Goal: Check status: Check status

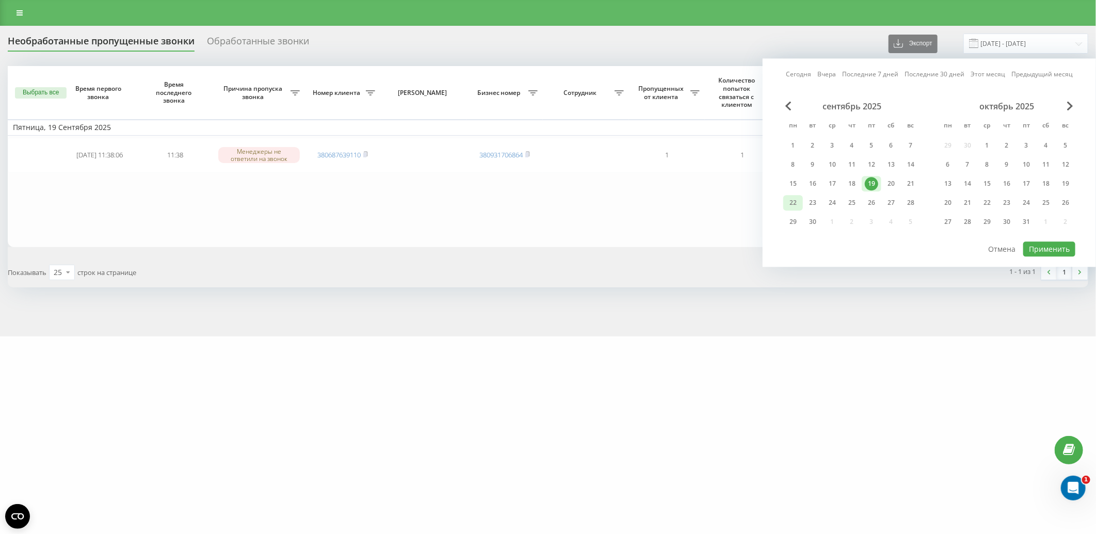
click at [793, 206] on div "22" at bounding box center [792, 202] width 13 height 13
click at [1042, 244] on button "Применить" at bounding box center [1049, 248] width 52 height 15
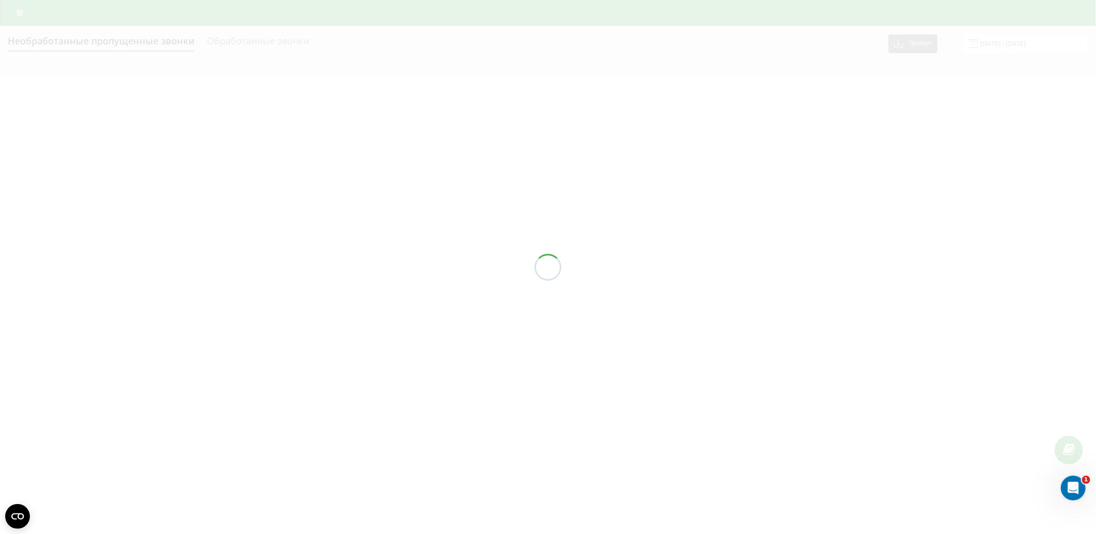
type input "22.09.2025 - 22.09.2025"
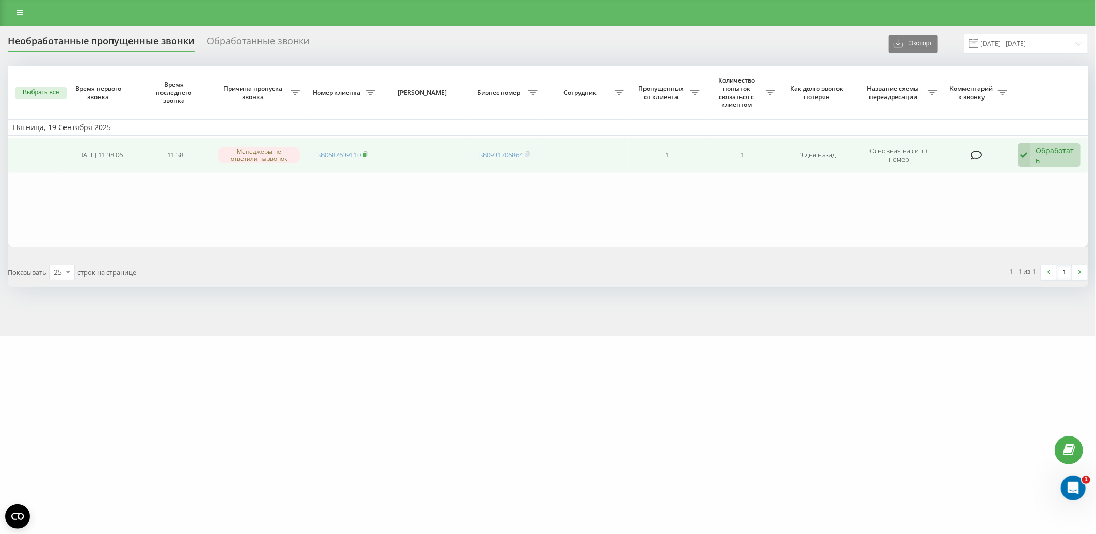
click at [365, 152] on icon at bounding box center [365, 154] width 5 height 6
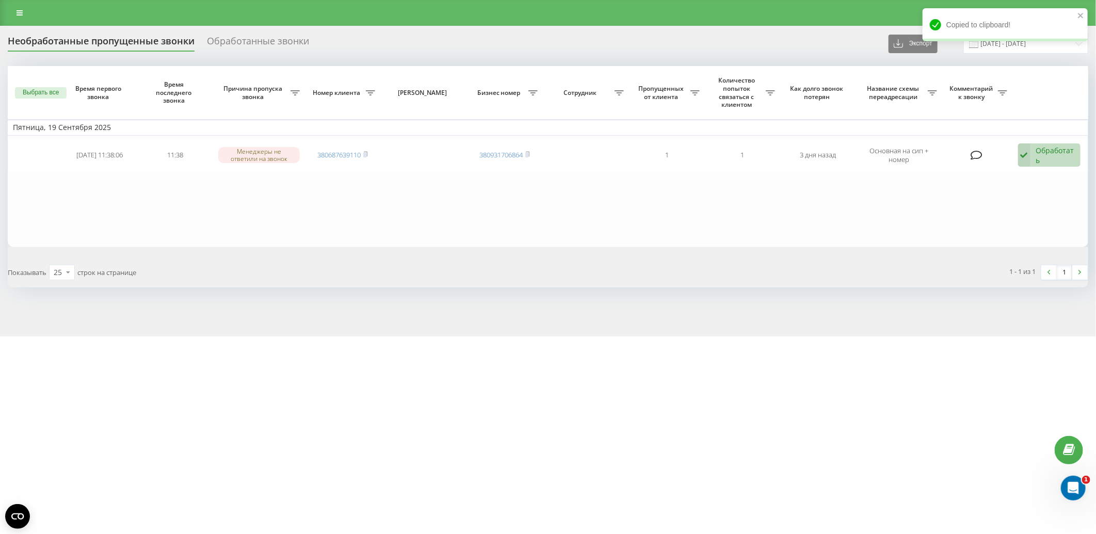
click at [1023, 45] on div "Copied to clipboard!" at bounding box center [1005, 28] width 165 height 40
click at [1079, 16] on icon "close" at bounding box center [1080, 15] width 7 height 8
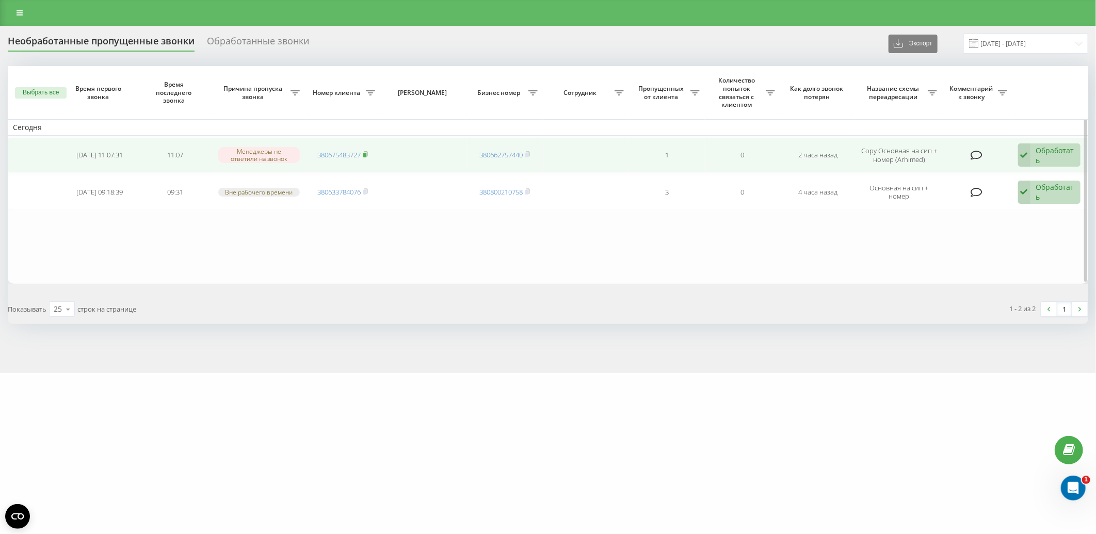
click at [368, 153] on icon at bounding box center [365, 154] width 5 height 6
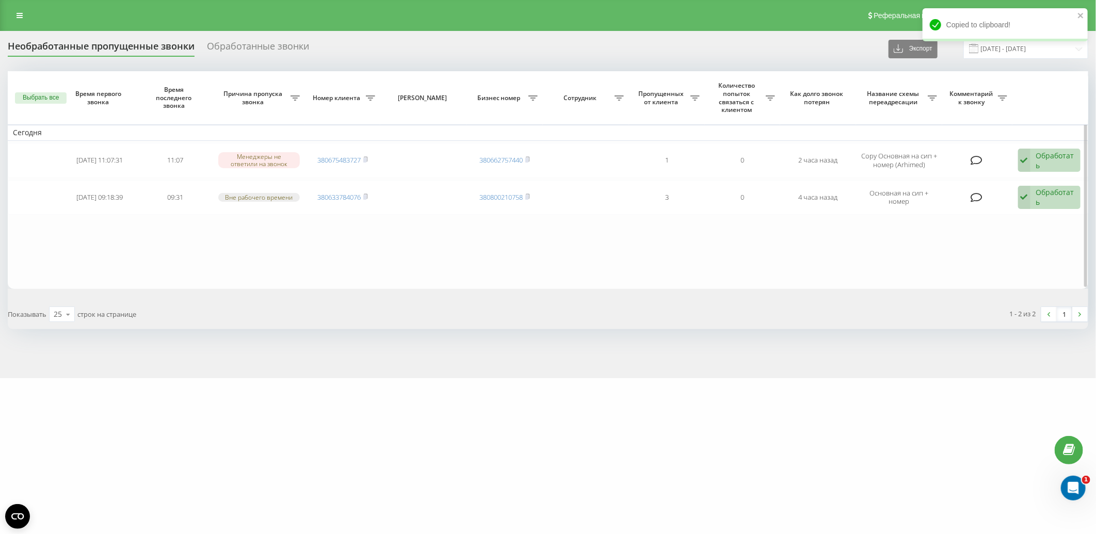
drag, startPoint x: 368, startPoint y: 196, endPoint x: 391, endPoint y: 237, distance: 47.1
click at [368, 196] on icon at bounding box center [366, 196] width 4 height 5
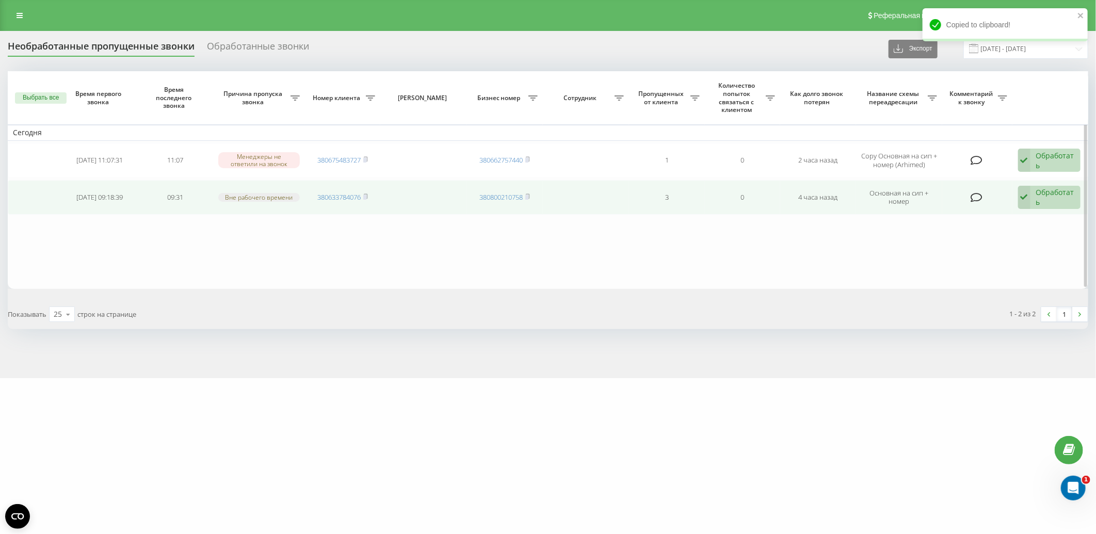
click at [1070, 193] on div "Обработать" at bounding box center [1055, 197] width 39 height 20
